Goal: Download file/media

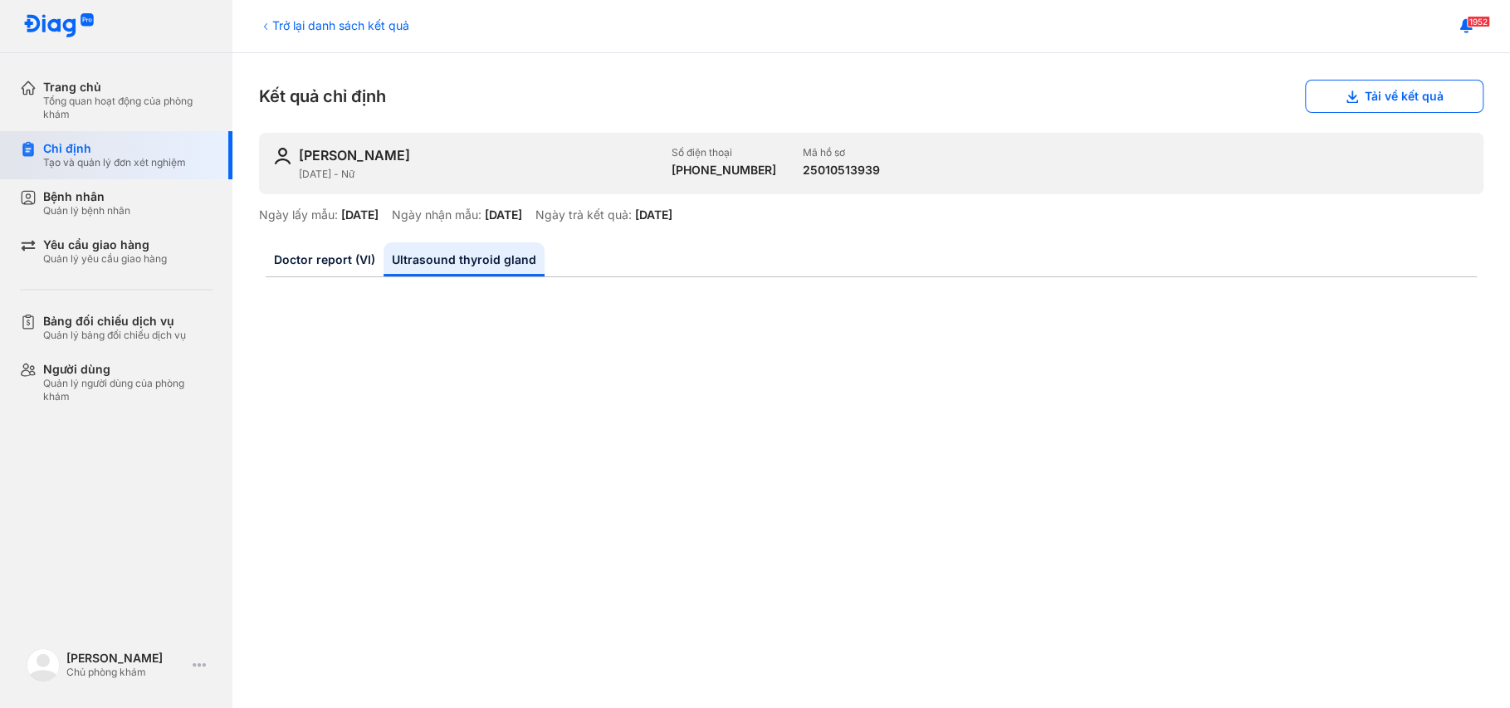
scroll to position [497, 0]
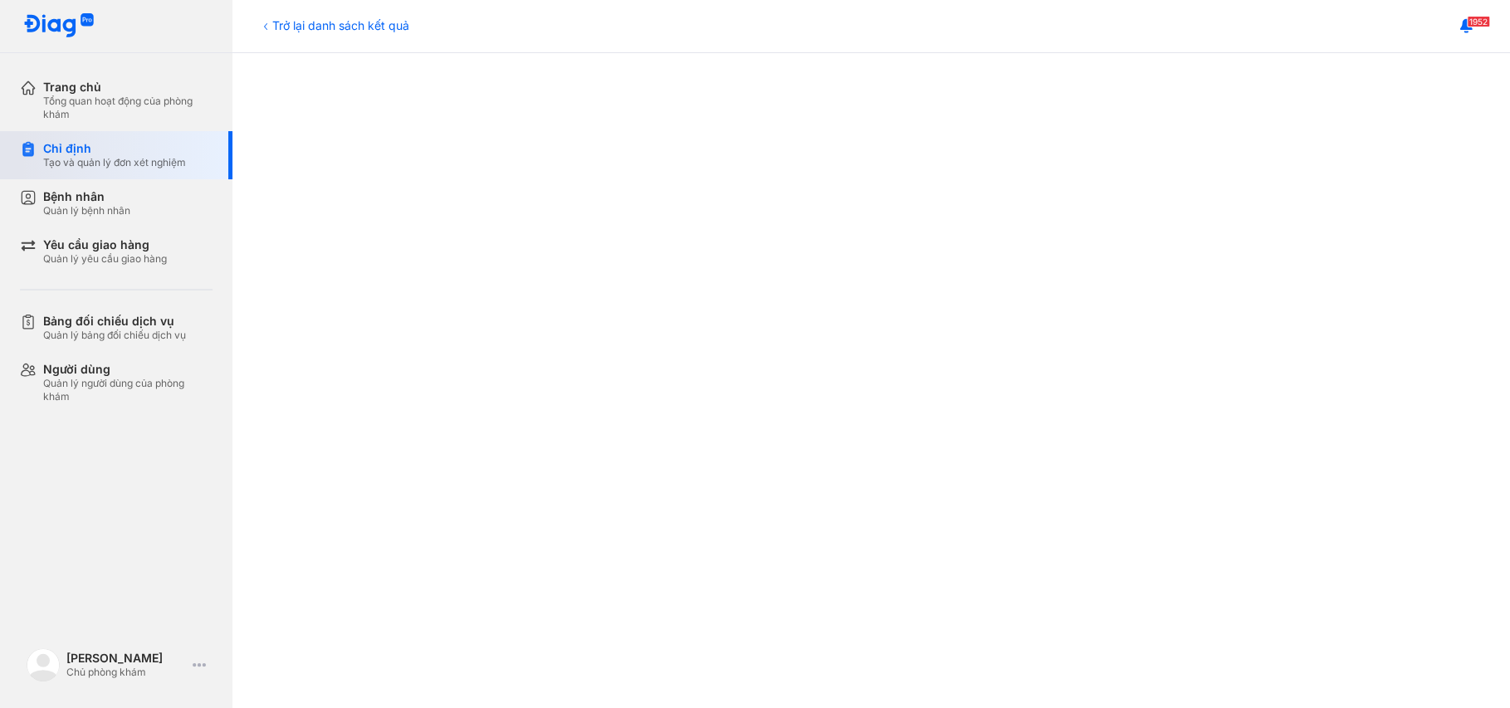
click at [67, 147] on div "Chỉ định" at bounding box center [114, 148] width 143 height 15
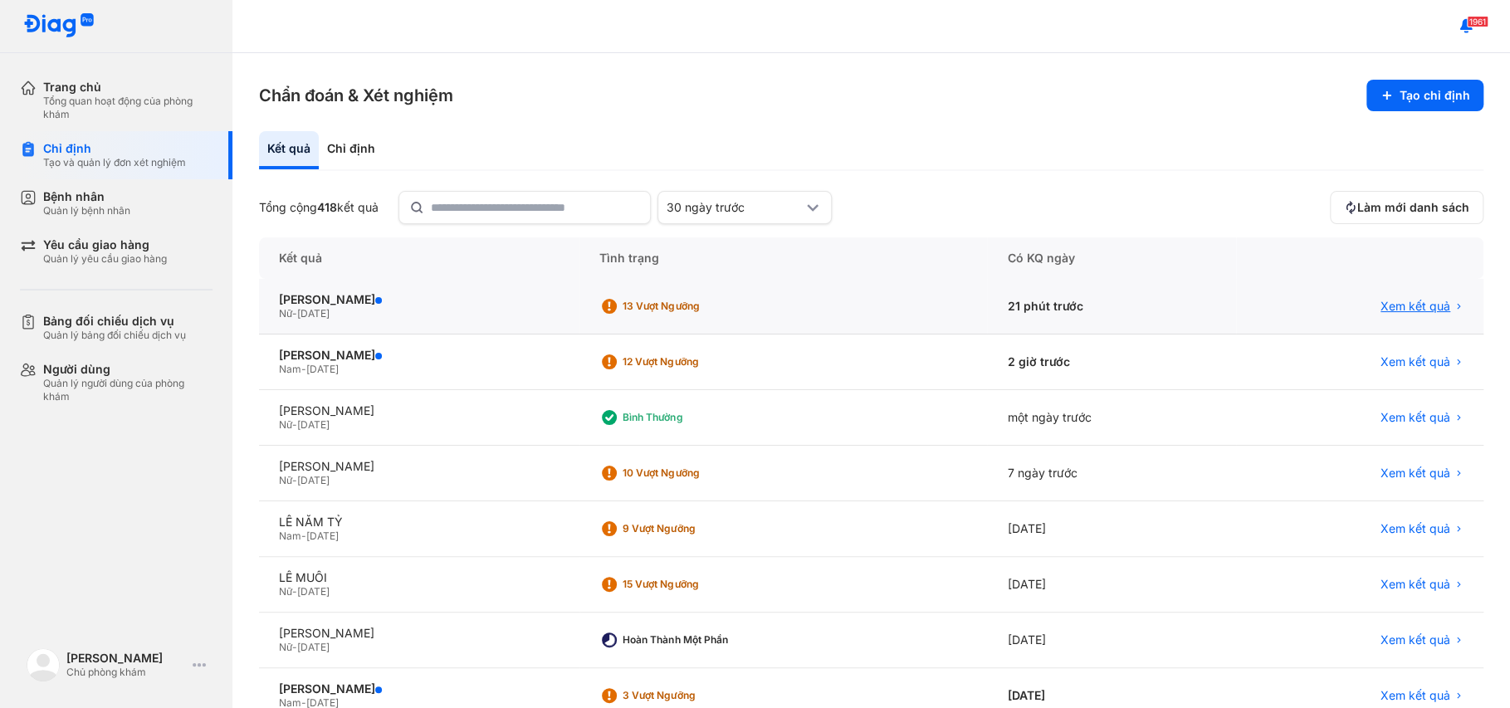
click at [1415, 303] on span "Xem kết quả" at bounding box center [1416, 306] width 70 height 15
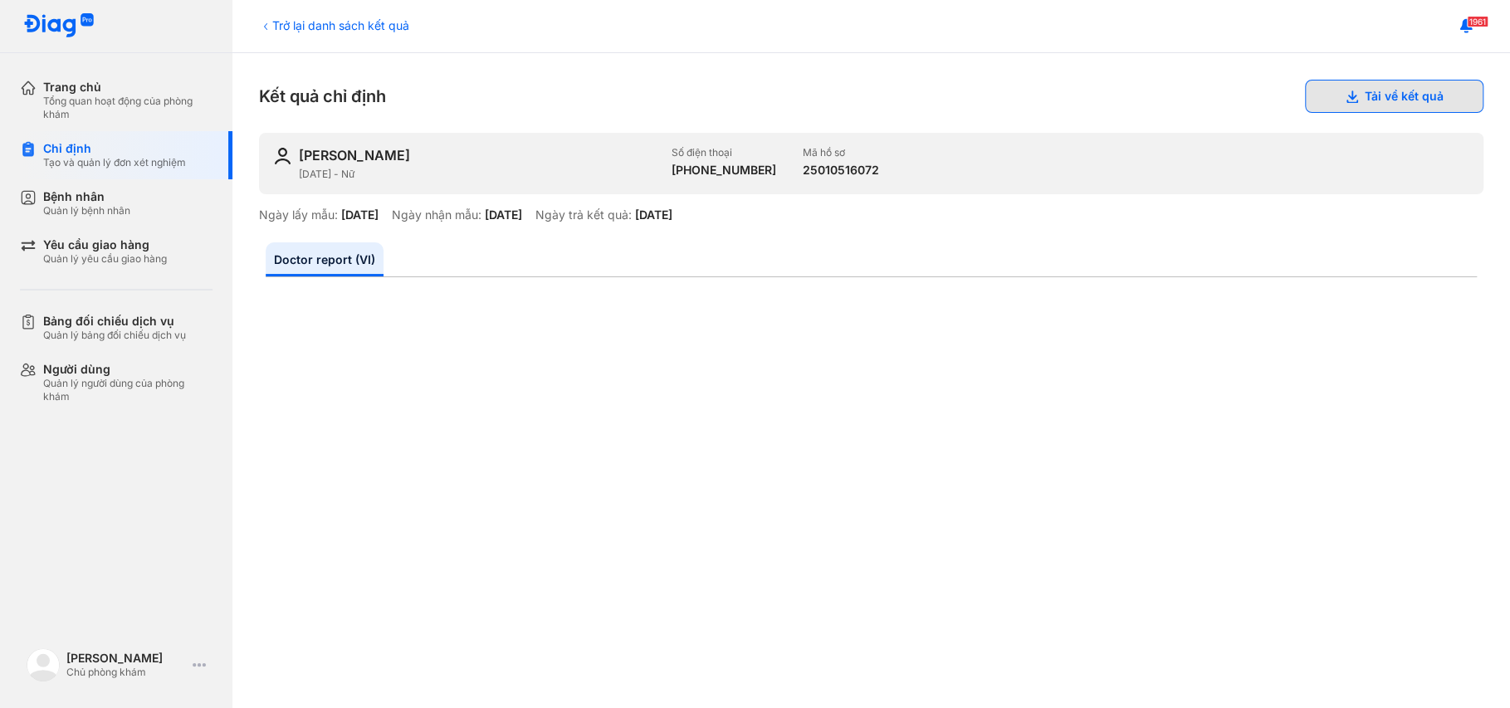
click at [1372, 102] on button "Tải về kết quả" at bounding box center [1394, 96] width 178 height 33
